Goal: Task Accomplishment & Management: Use online tool/utility

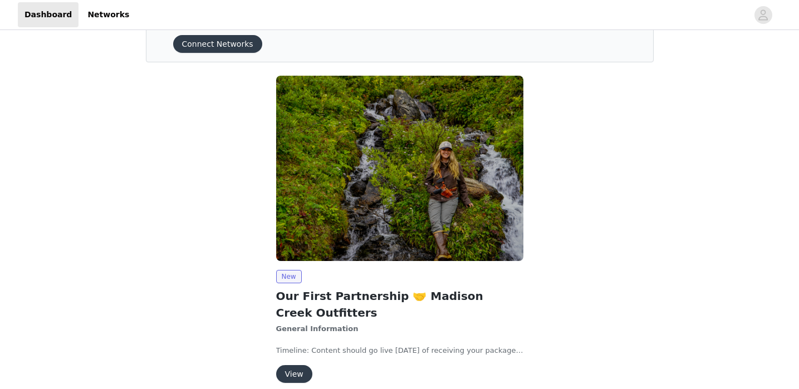
scroll to position [99, 0]
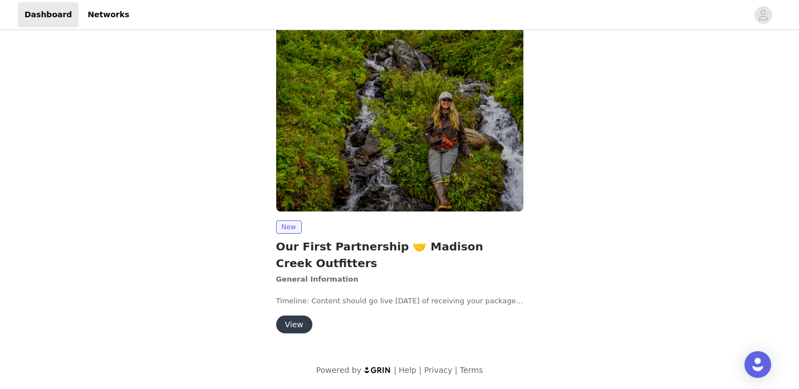
click at [291, 325] on button "View" at bounding box center [294, 325] width 36 height 18
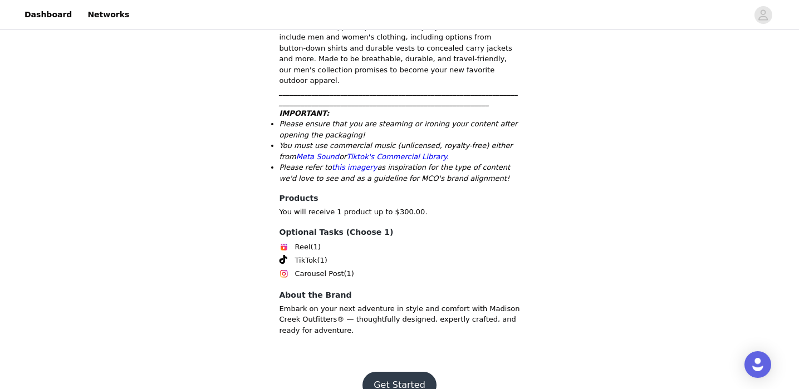
scroll to position [660, 0]
click at [356, 163] on link "this imagery" at bounding box center [354, 167] width 45 height 8
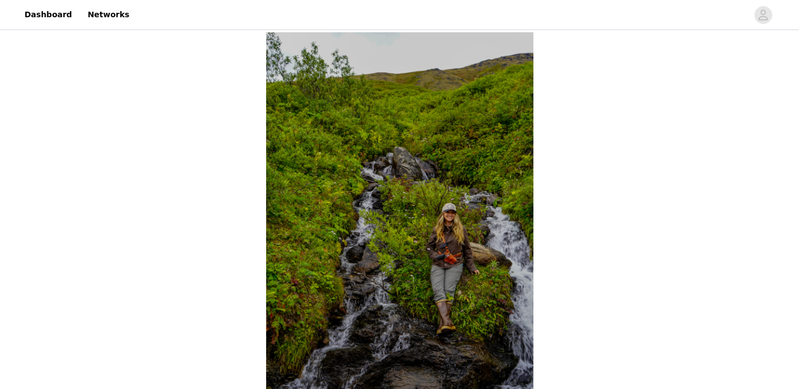
scroll to position [660, 0]
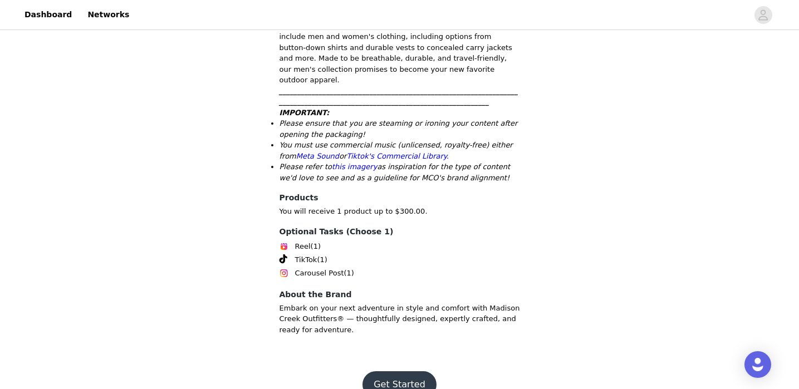
click at [404, 372] on button "Get Started" at bounding box center [400, 385] width 74 height 27
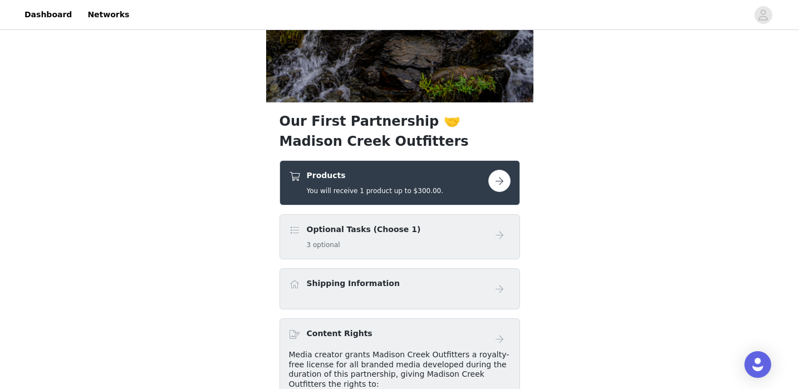
scroll to position [347, 0]
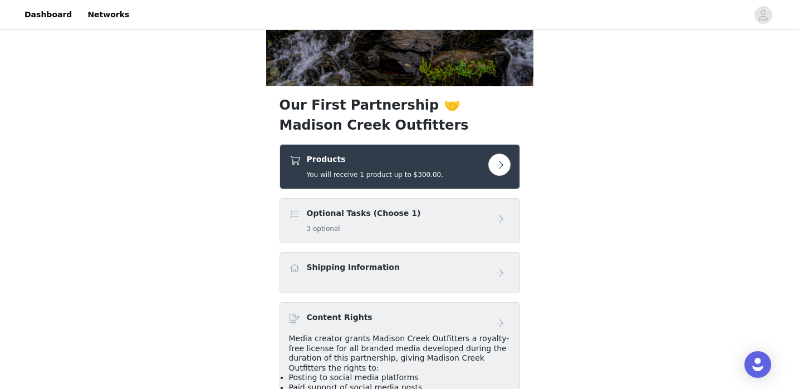
click at [495, 158] on button "button" at bounding box center [499, 165] width 22 height 22
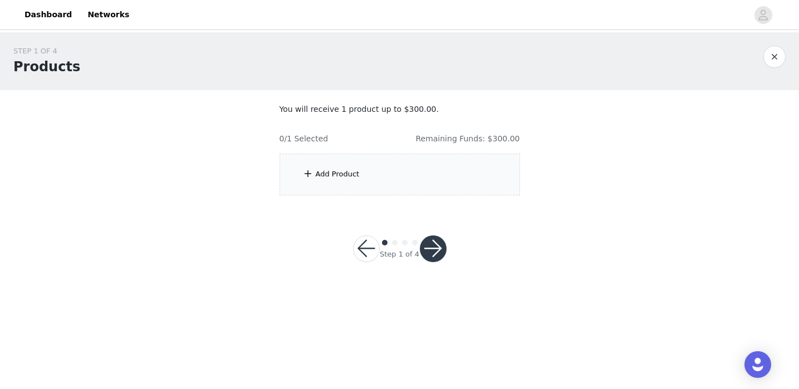
click at [329, 171] on div "Add Product" at bounding box center [338, 174] width 44 height 11
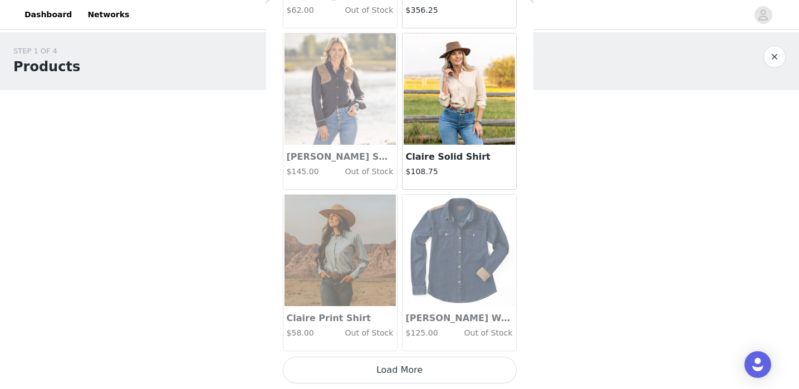
scroll to position [1315, 0]
click at [409, 369] on button "Load More" at bounding box center [400, 371] width 234 height 27
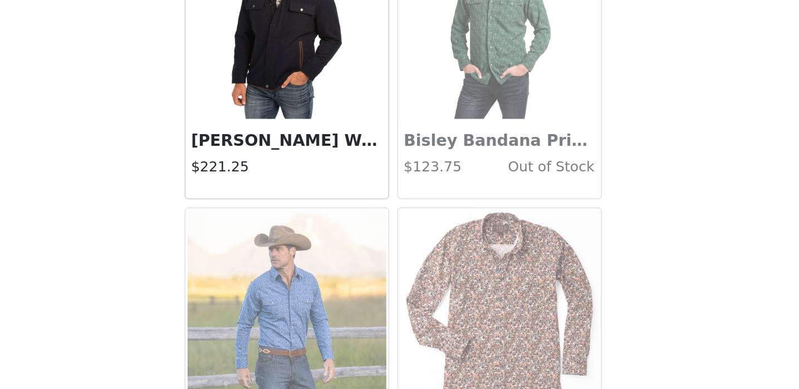
scroll to position [2930, 0]
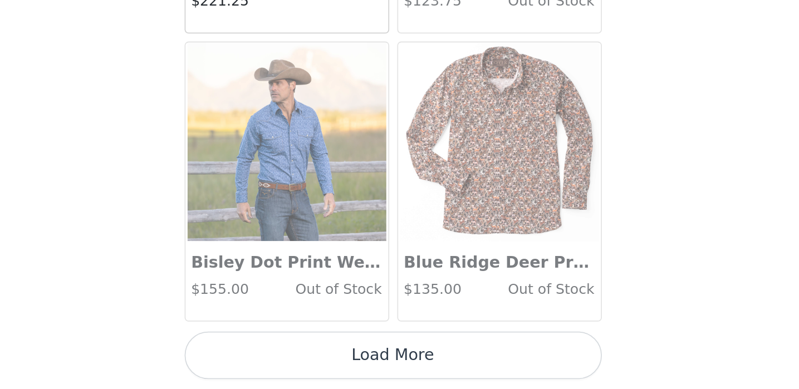
click at [434, 372] on button "Load More" at bounding box center [400, 370] width 234 height 27
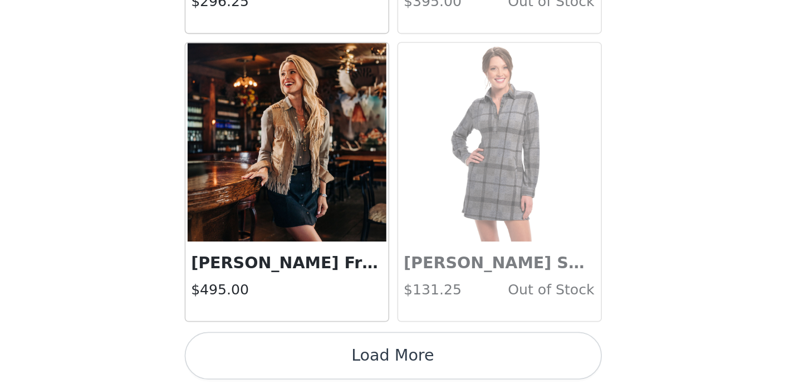
scroll to position [4545, 0]
click at [455, 369] on button "Load More" at bounding box center [400, 371] width 234 height 27
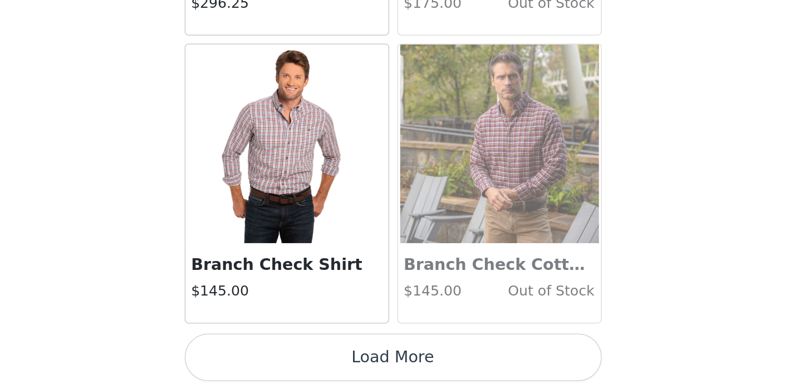
scroll to position [6161, 0]
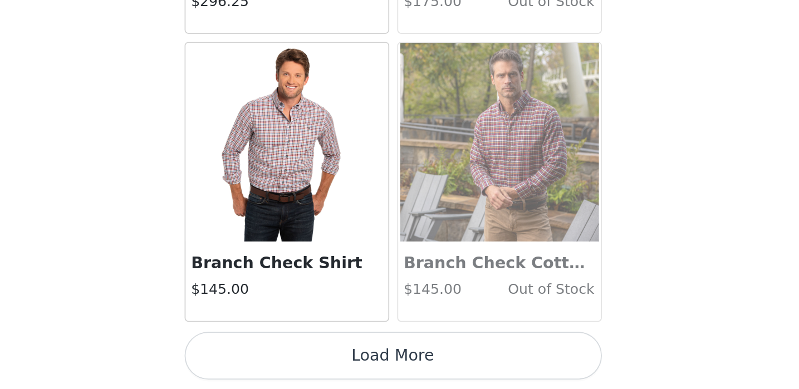
click at [444, 369] on button "Load More" at bounding box center [400, 370] width 234 height 27
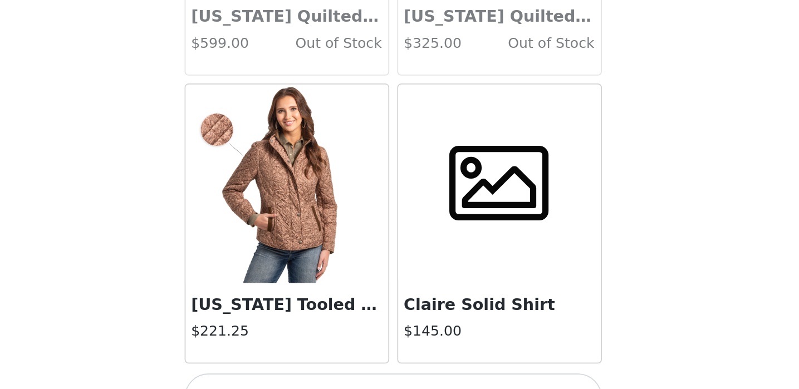
scroll to position [7776, 0]
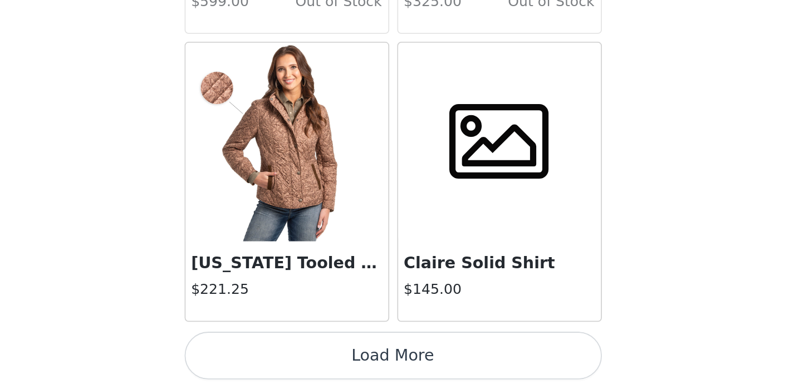
click at [424, 374] on button "Load More" at bounding box center [400, 370] width 234 height 27
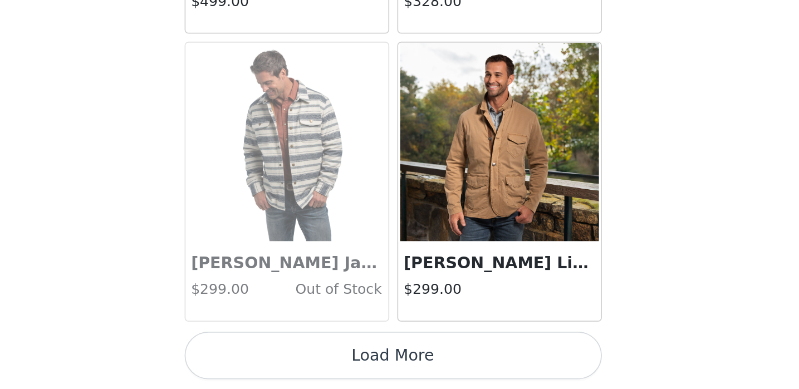
scroll to position [9391, 0]
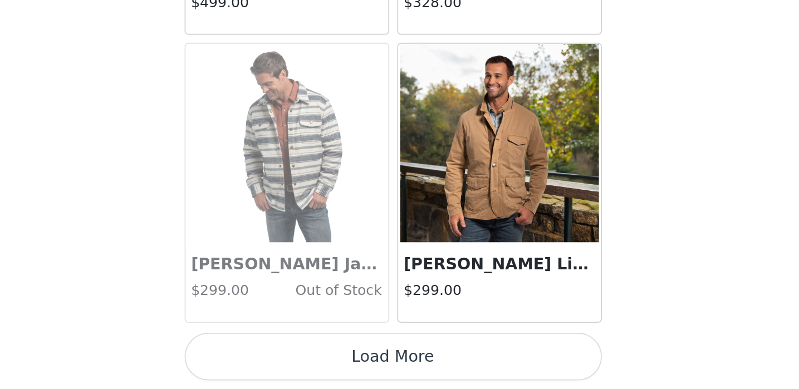
click at [442, 372] on button "Load More" at bounding box center [400, 371] width 234 height 27
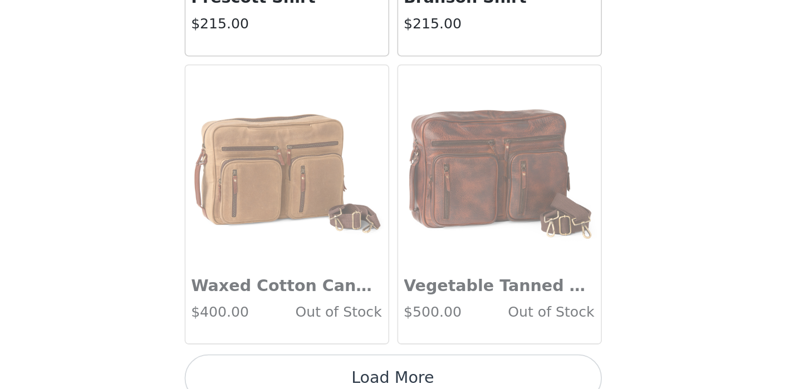
scroll to position [11007, 0]
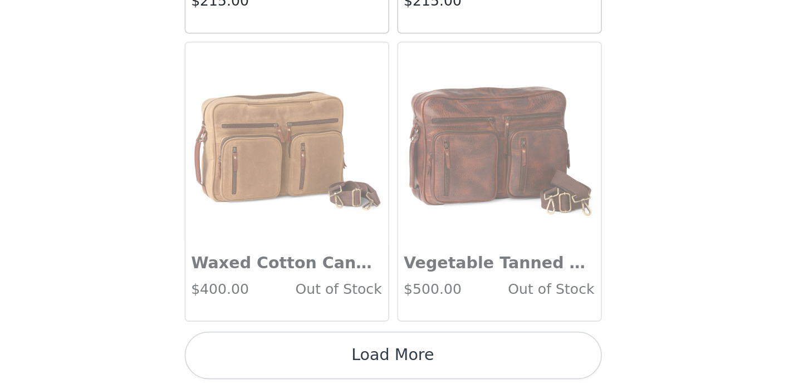
click at [451, 368] on button "Load More" at bounding box center [400, 370] width 234 height 27
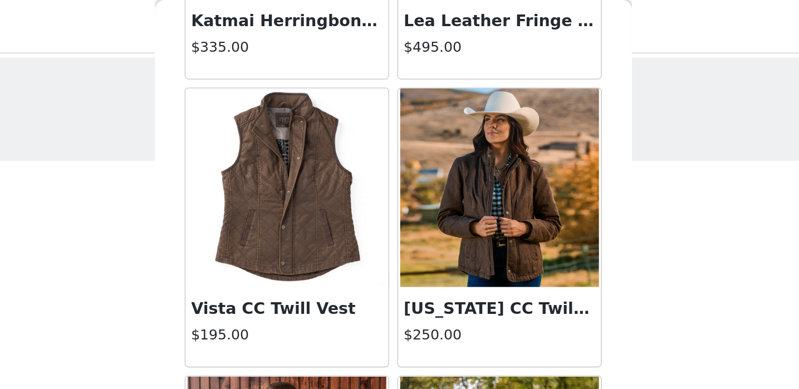
scroll to position [2269, 0]
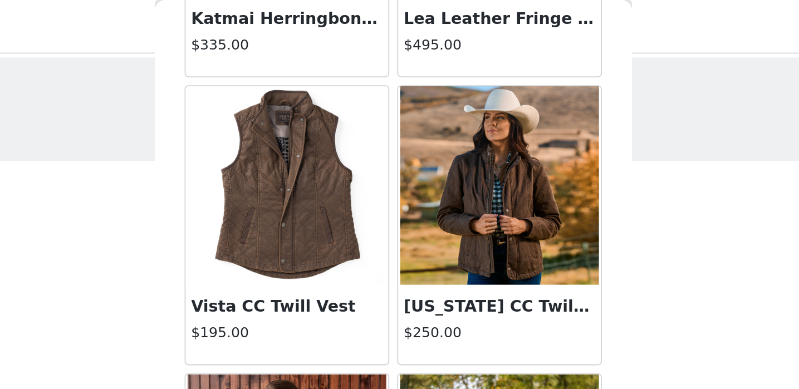
click at [450, 151] on img at bounding box center [459, 103] width 111 height 111
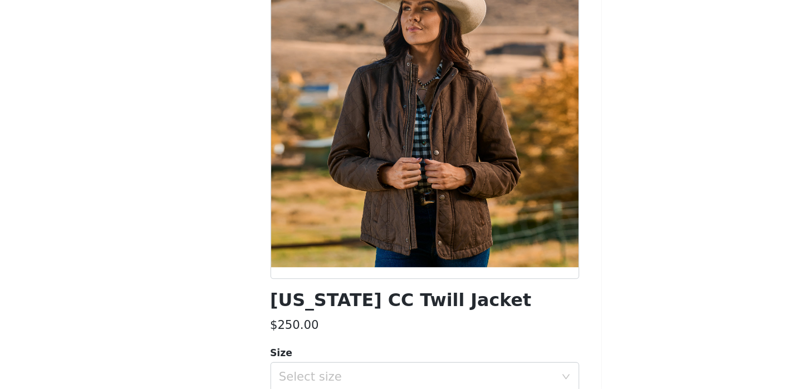
scroll to position [0, 0]
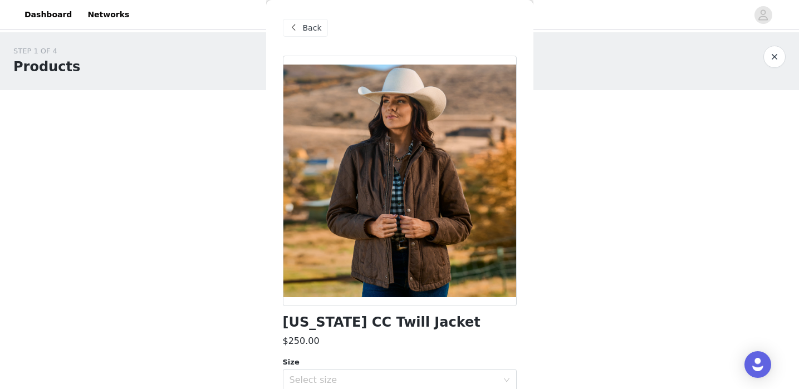
click at [432, 222] on div at bounding box center [400, 181] width 234 height 251
drag, startPoint x: 431, startPoint y: 323, endPoint x: 307, endPoint y: 313, distance: 124.6
click at [307, 313] on div "[US_STATE] CC Twill Jacket $250.00 Size Select size The sister to the Vista Ves…" at bounding box center [400, 326] width 234 height 541
copy h1 "[US_STATE] CC Twill Jacket"
click at [602, 156] on div "STEP 1 OF 4 Products You will receive 1 product up to $300.00. 0/1 Selected Rem…" at bounding box center [399, 120] width 799 height 177
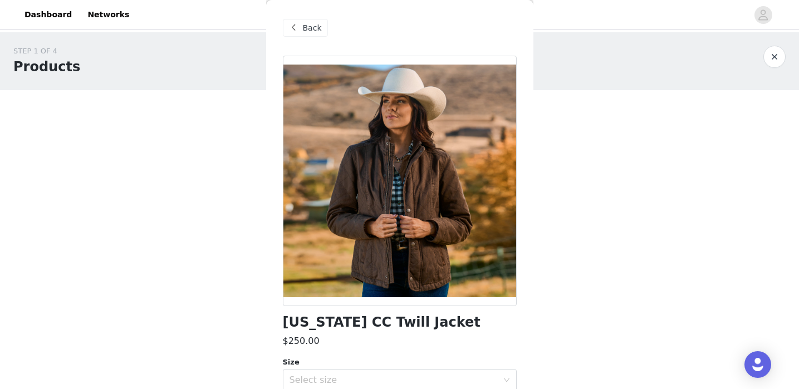
click at [770, 57] on button "button" at bounding box center [775, 57] width 22 height 22
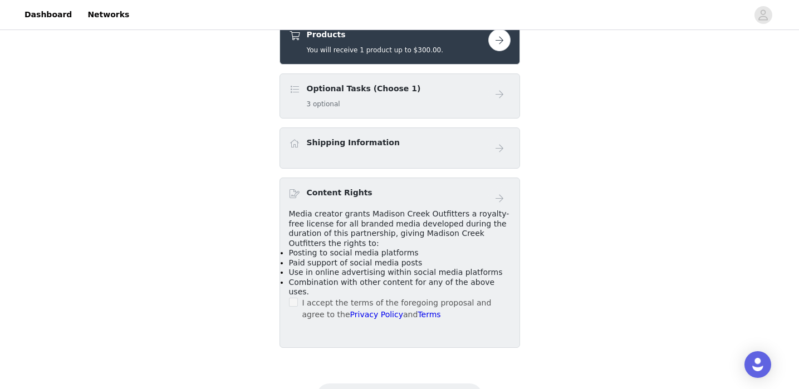
scroll to position [402, 0]
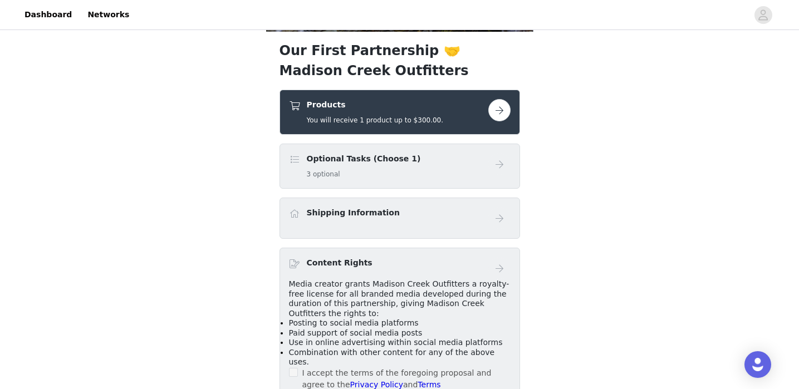
click at [500, 114] on button "button" at bounding box center [499, 110] width 22 height 22
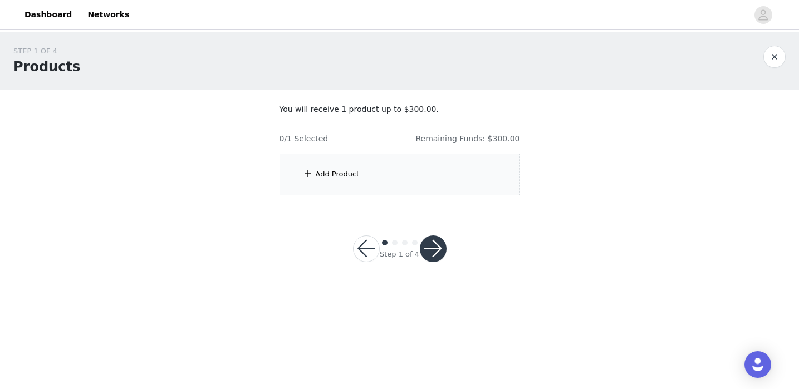
click at [378, 173] on div "Add Product" at bounding box center [400, 175] width 241 height 42
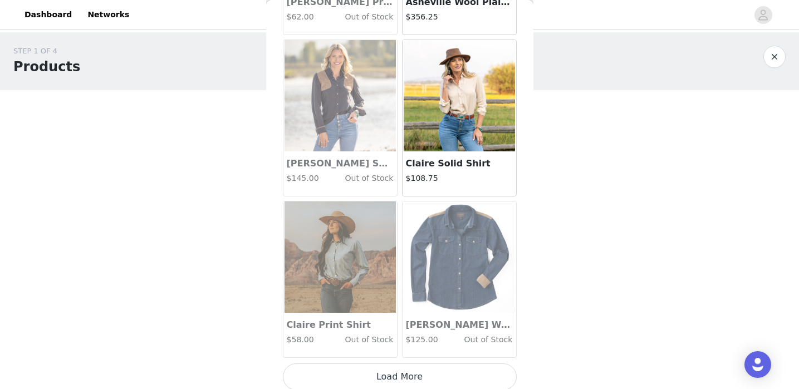
scroll to position [1315, 0]
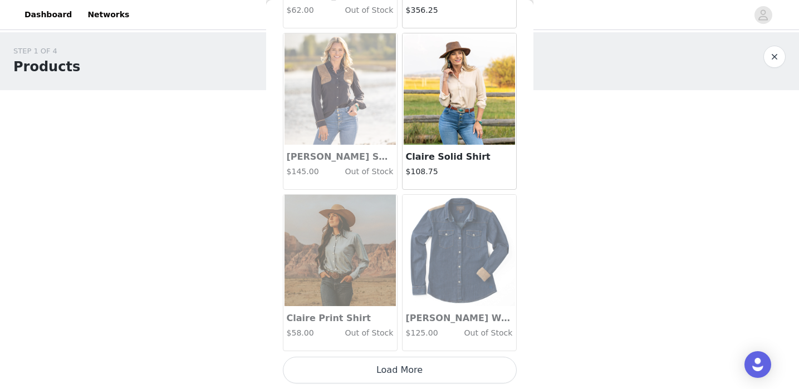
click at [409, 375] on button "Load More" at bounding box center [400, 370] width 234 height 27
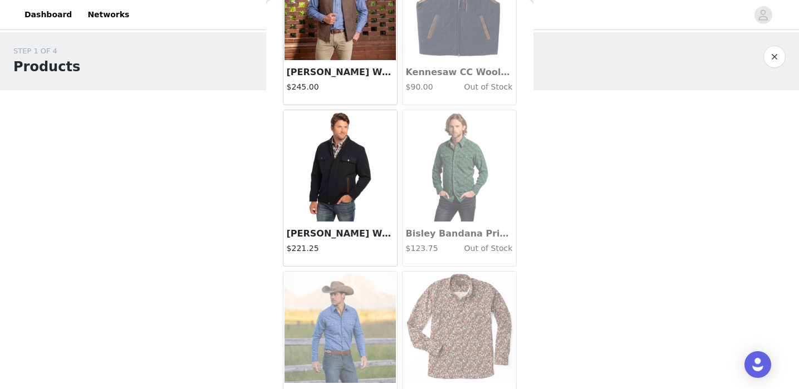
scroll to position [2930, 0]
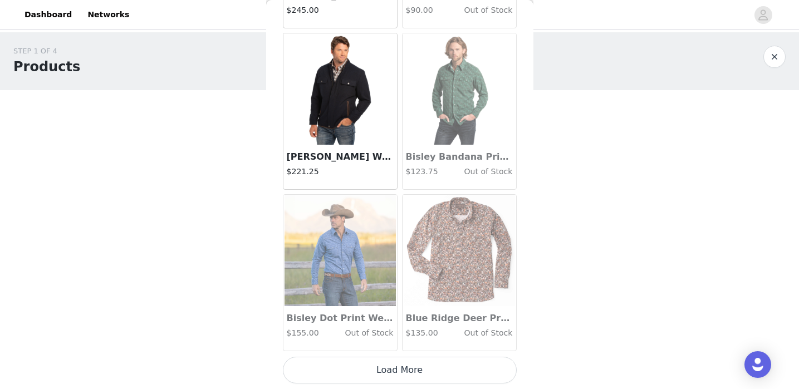
click at [428, 372] on button "Load More" at bounding box center [400, 370] width 234 height 27
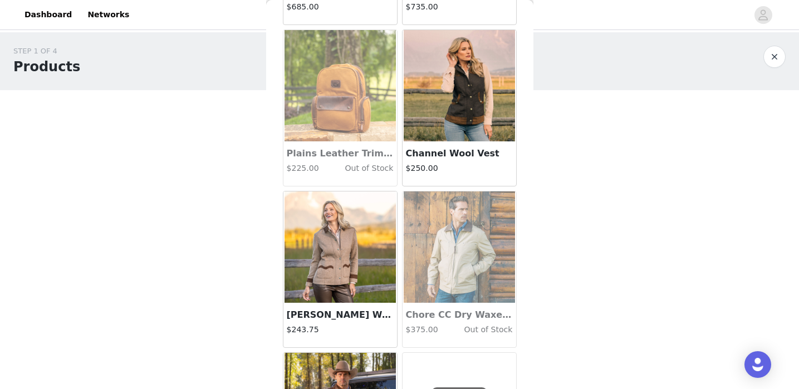
scroll to position [4086, 0]
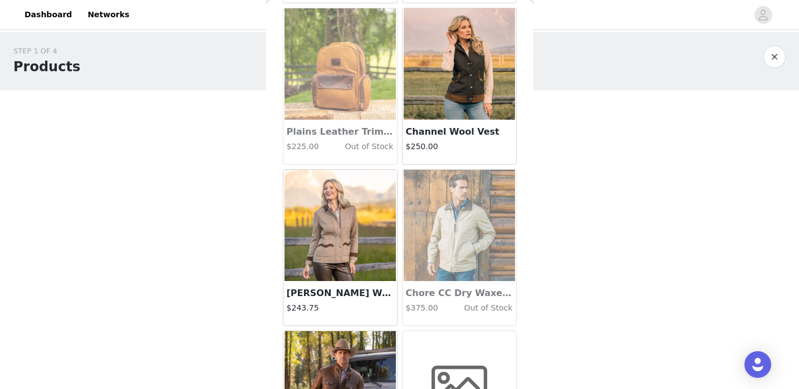
click at [325, 239] on img at bounding box center [340, 225] width 111 height 111
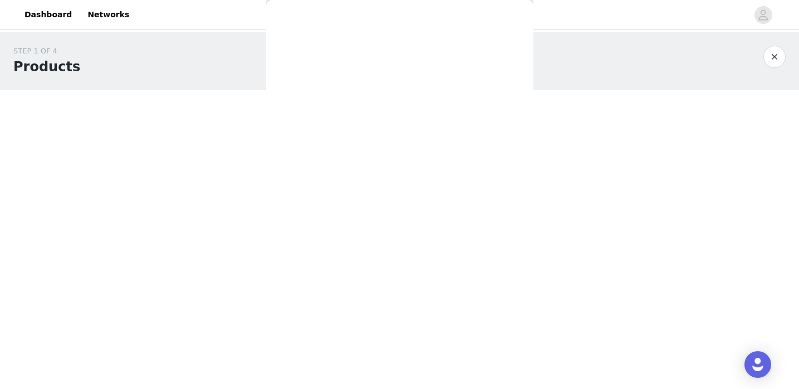
scroll to position [0, 0]
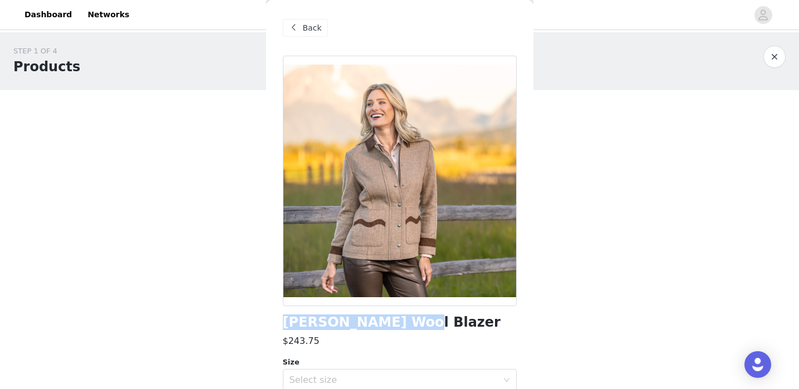
drag, startPoint x: 404, startPoint y: 323, endPoint x: 272, endPoint y: 321, distance: 132.0
click at [272, 321] on div "Back [PERSON_NAME] Wool Blazer $243.75 Size Select size The [PERSON_NAME] Jacke…" at bounding box center [399, 194] width 267 height 389
copy h1 "[PERSON_NAME] Wool Blazer"
click at [311, 25] on span "Back" at bounding box center [312, 28] width 19 height 12
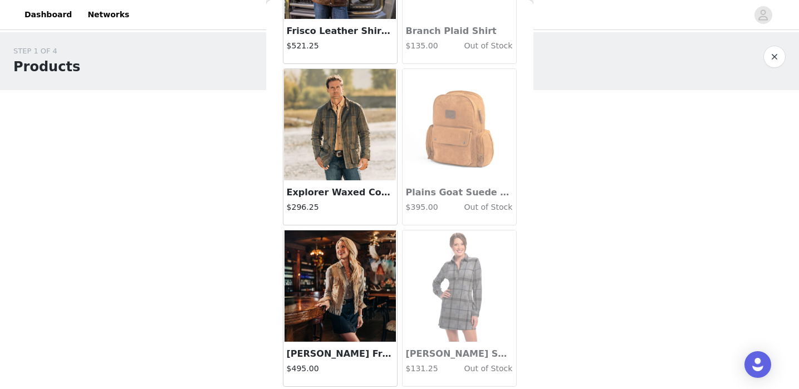
scroll to position [4546, 0]
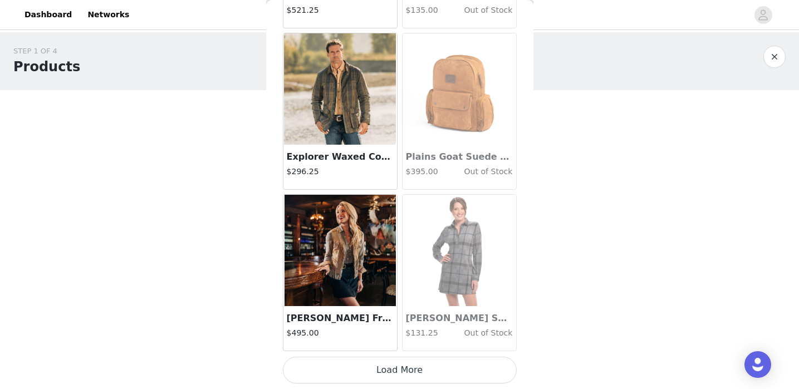
click at [438, 372] on button "Load More" at bounding box center [400, 370] width 234 height 27
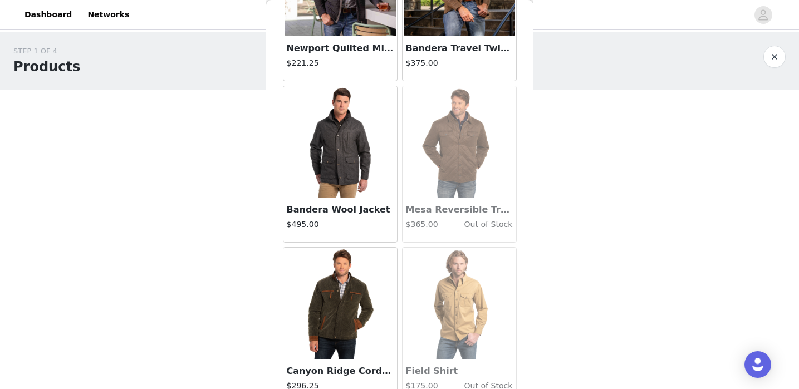
scroll to position [6161, 0]
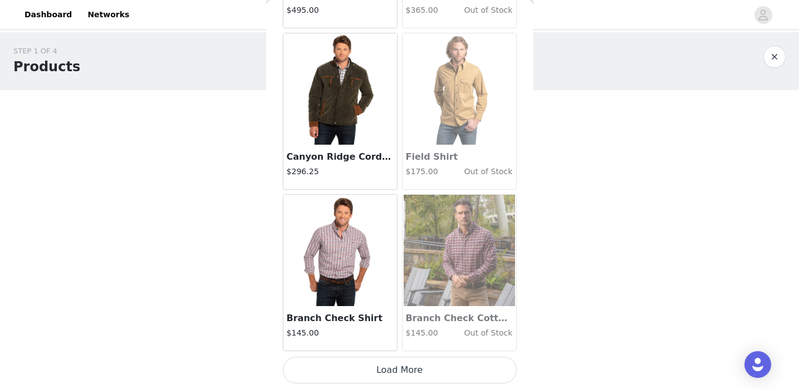
click at [431, 372] on button "Load More" at bounding box center [400, 370] width 234 height 27
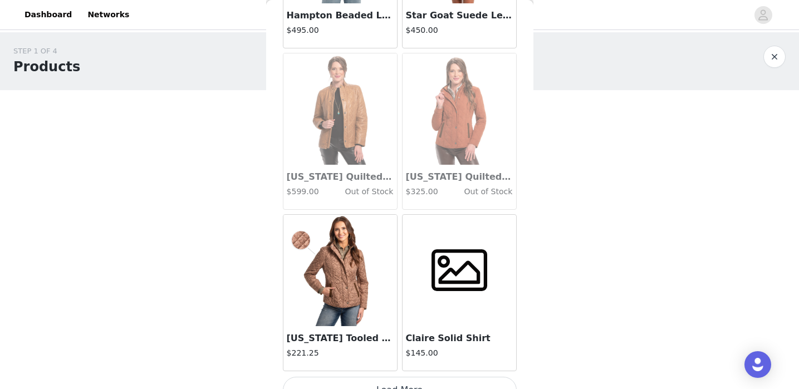
scroll to position [7776, 0]
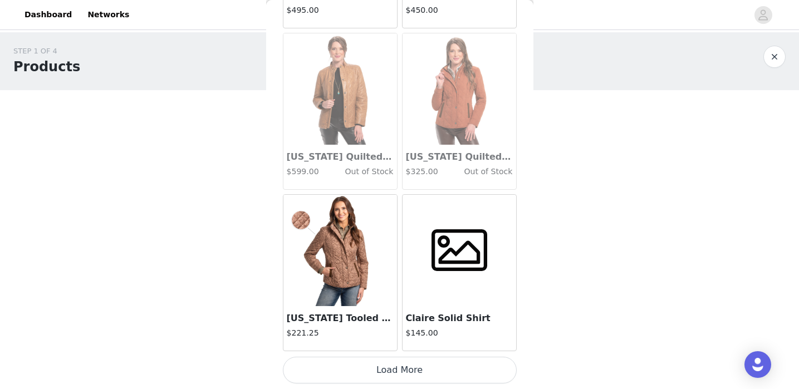
click at [422, 377] on button "Load More" at bounding box center [400, 370] width 234 height 27
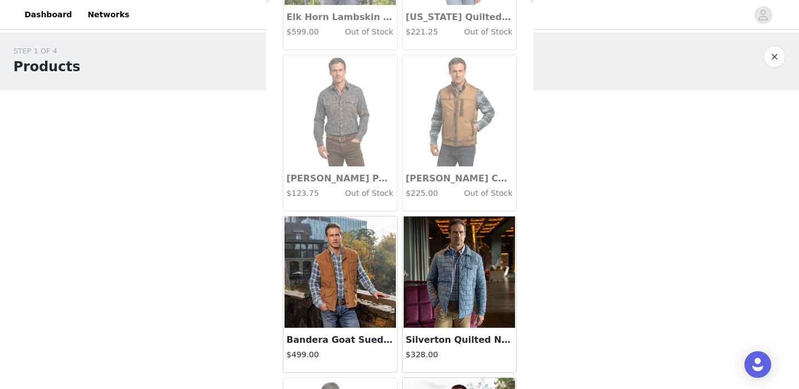
scroll to position [9392, 0]
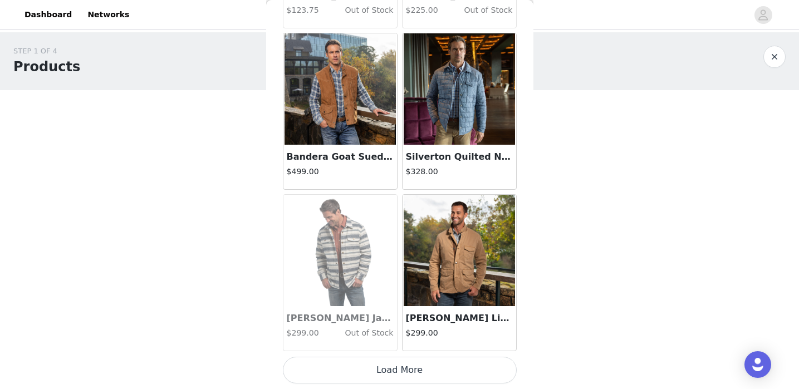
click at [420, 370] on button "Load More" at bounding box center [400, 370] width 234 height 27
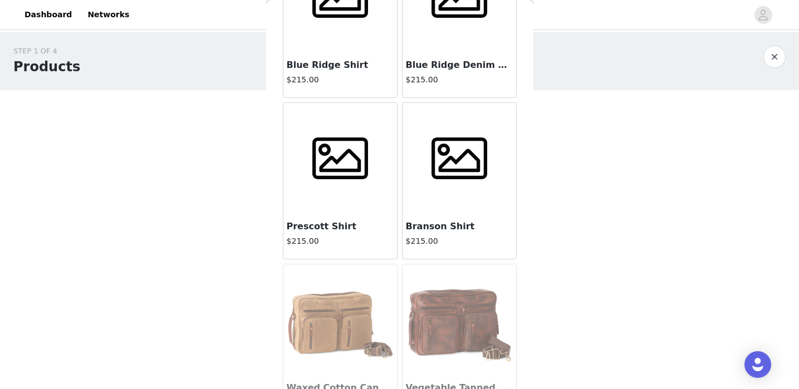
scroll to position [11007, 0]
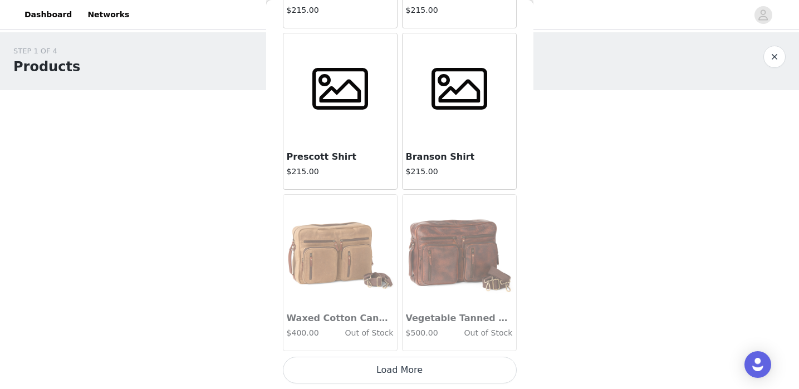
click at [420, 370] on button "Load More" at bounding box center [400, 370] width 234 height 27
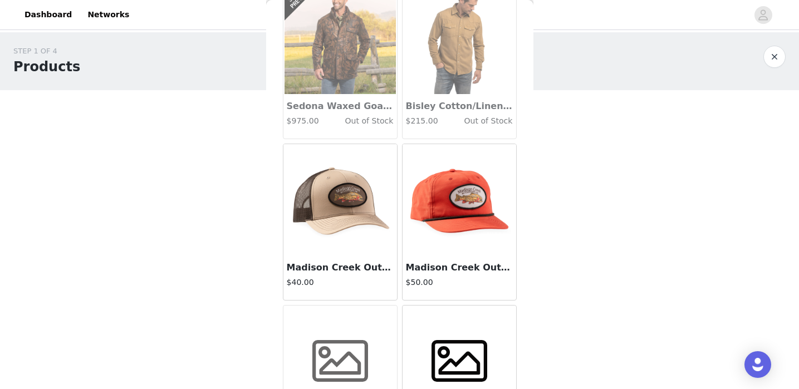
scroll to position [11689, 0]
